Goal: Information Seeking & Learning: Learn about a topic

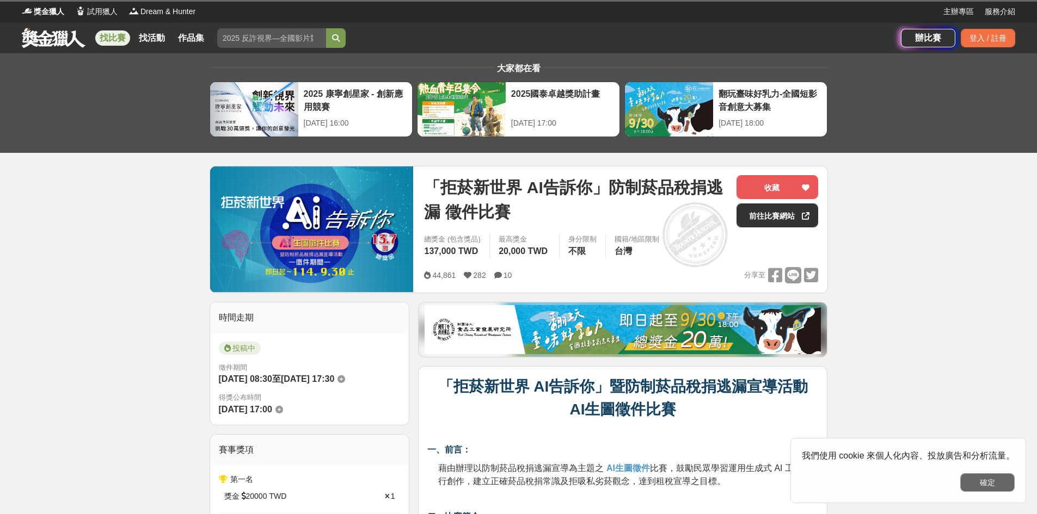
click at [994, 477] on button "確定" at bounding box center [987, 483] width 54 height 19
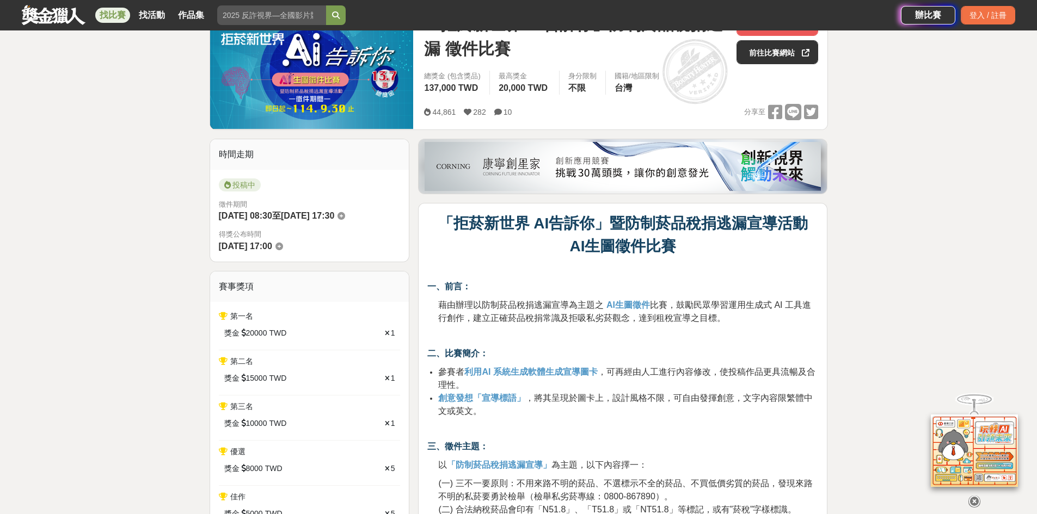
scroll to position [54, 0]
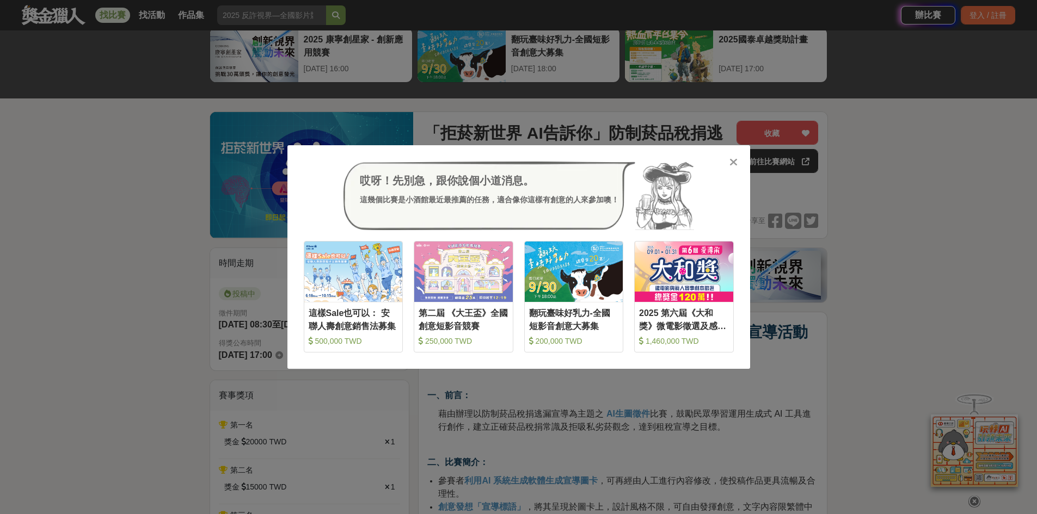
click at [737, 161] on icon at bounding box center [733, 162] width 8 height 11
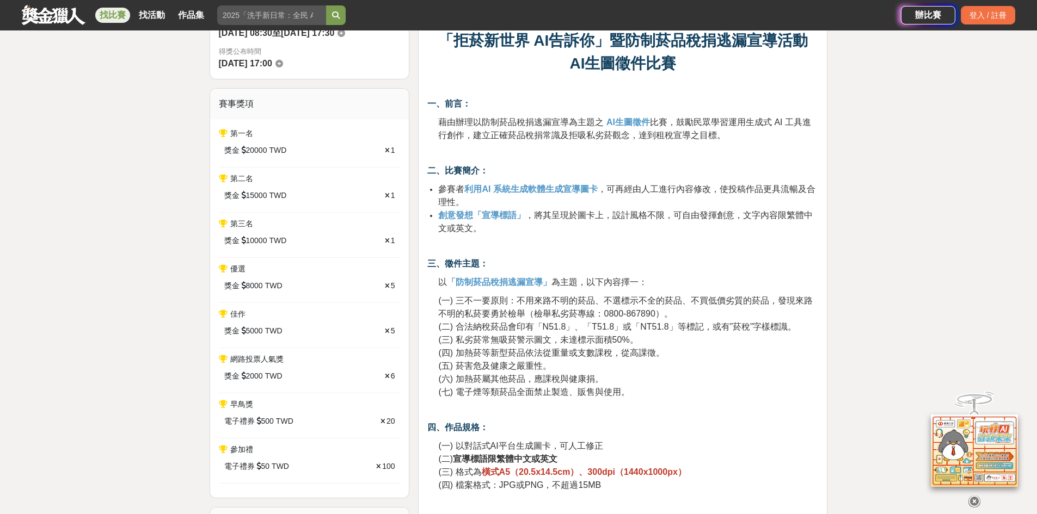
scroll to position [327, 0]
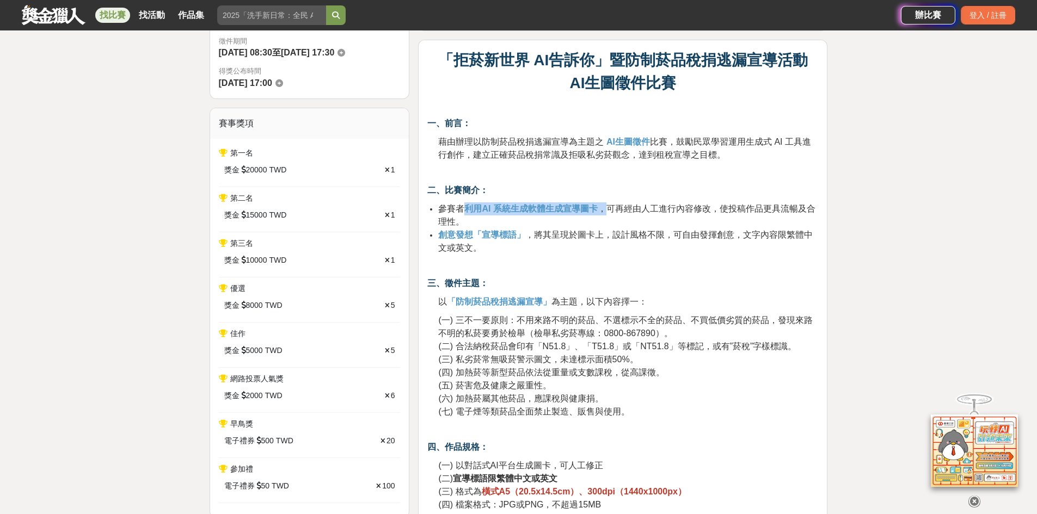
drag, startPoint x: 467, startPoint y: 213, endPoint x: 609, endPoint y: 212, distance: 142.1
click at [609, 212] on li "參賽者 利用AI 系統生成軟體生成宣導圖卡 ，可再經由人工進行內容修改，使投稿作品更具流暢及合理性。" at bounding box center [628, 215] width 380 height 26
drag, startPoint x: 524, startPoint y: 238, endPoint x: 464, endPoint y: 236, distance: 59.9
click at [464, 236] on li "創意發想「宣導標語」 ，將其呈現於圖卡上，設計風格不限，可自由發揮創意，文字內容限繁體中文或英文。" at bounding box center [628, 242] width 380 height 26
click at [524, 250] on li "創意發想「宣導標語」 ，將其呈現於圖卡上，設計風格不限，可自由發揮創意，文字內容限繁體中文或英文。" at bounding box center [628, 242] width 380 height 26
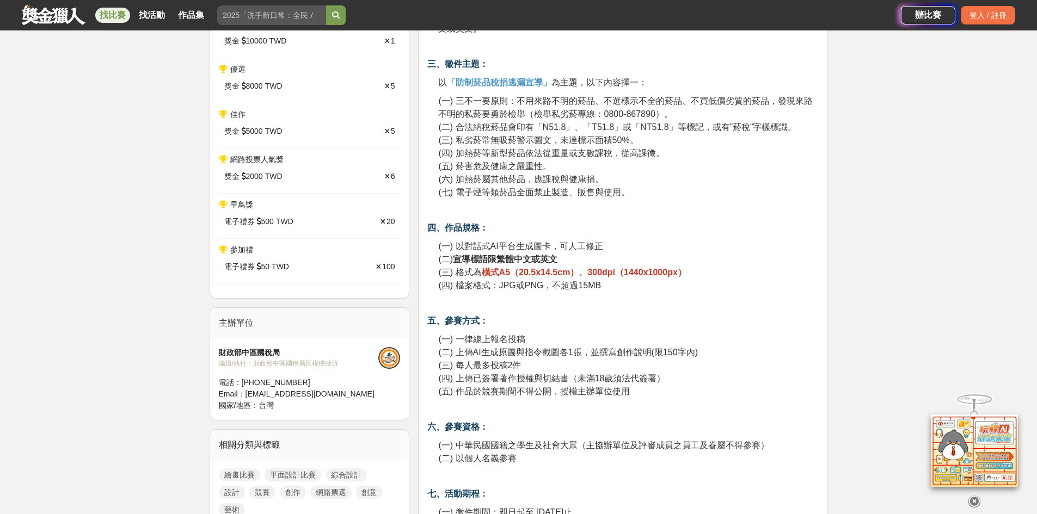
scroll to position [599, 0]
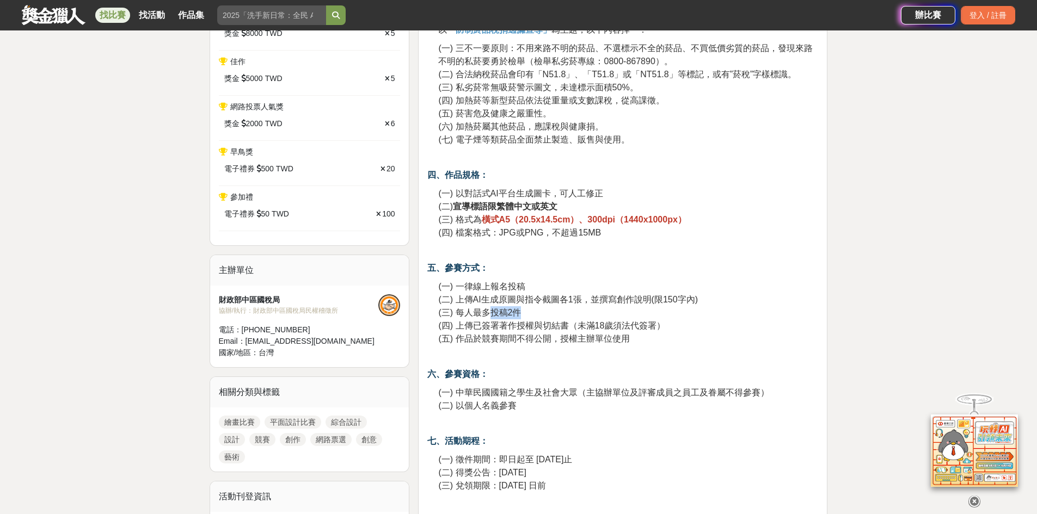
drag, startPoint x: 490, startPoint y: 314, endPoint x: 533, endPoint y: 314, distance: 43.0
click at [533, 314] on p "(一) 一律線上報名投稿 (二) 上傳AI生成原圖與指令截圖各1張，並撰寫創作說明(限150字內) (三) 每人最多投稿2件 (四) 上傳已簽署著作授權與切結…" at bounding box center [628, 312] width 380 height 65
click at [555, 313] on p "(一) 一律線上報名投稿 (二) 上傳AI生成原圖與指令截圖各1張，並撰寫創作說明(限150字內) (三) 每人最多投稿2件 (四) 上傳已簽署著作授權與切結…" at bounding box center [628, 312] width 380 height 65
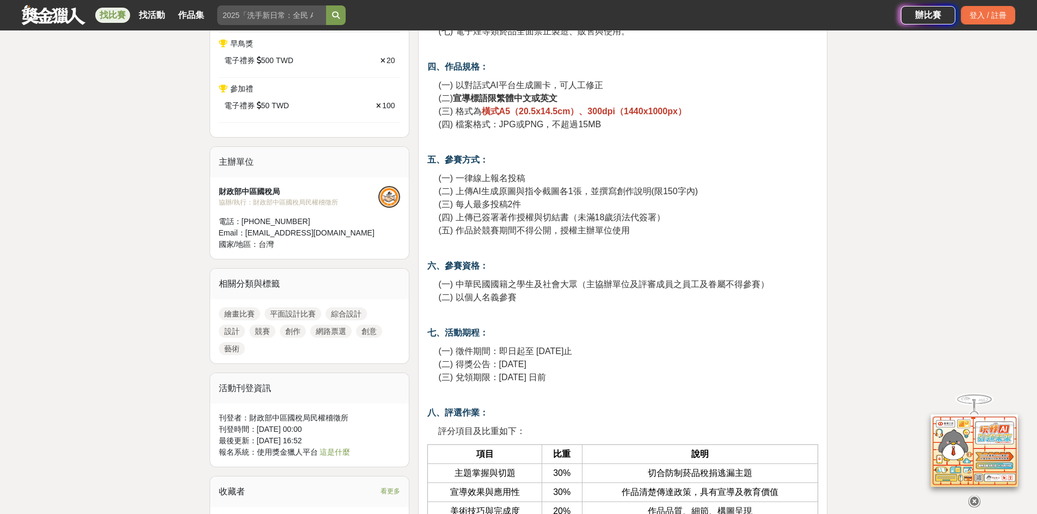
scroll to position [708, 0]
drag, startPoint x: 551, startPoint y: 349, endPoint x: 605, endPoint y: 346, distance: 53.4
click at [572, 346] on span "(一) 徵件期間：即日起至 [DATE]止" at bounding box center [505, 350] width 134 height 9
click at [569, 367] on p "(一) 徵件期間：即日起至 [DATE]止 (二) 得獎公告：[DATE] (三) 兌領期限：[DATE] 日前" at bounding box center [628, 364] width 380 height 39
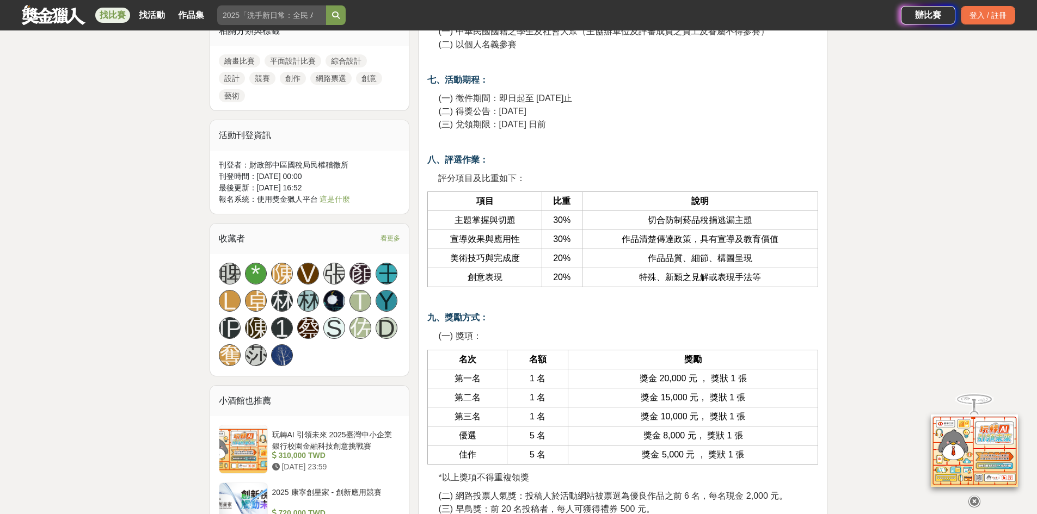
scroll to position [980, 0]
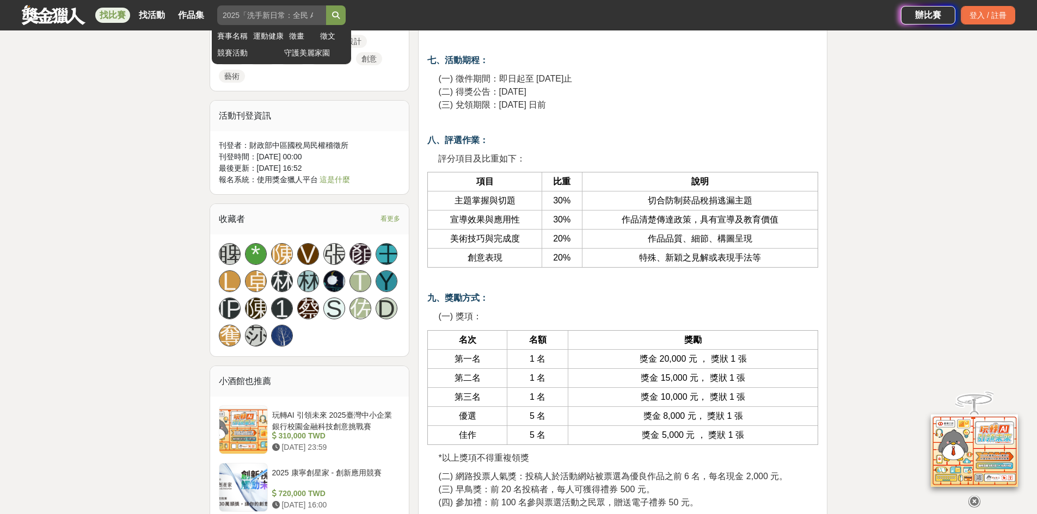
click at [256, 20] on input "search" at bounding box center [271, 15] width 109 height 20
type input "ㄇ"
type input "ai"
click at [326, 5] on button "submit" at bounding box center [336, 15] width 20 height 20
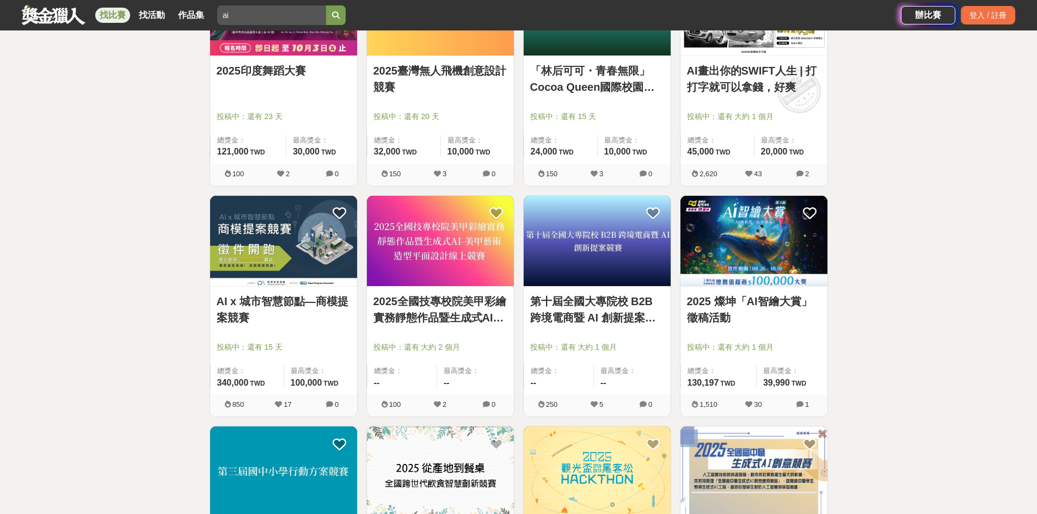
scroll to position [979, 0]
